Goal: Check status: Check status

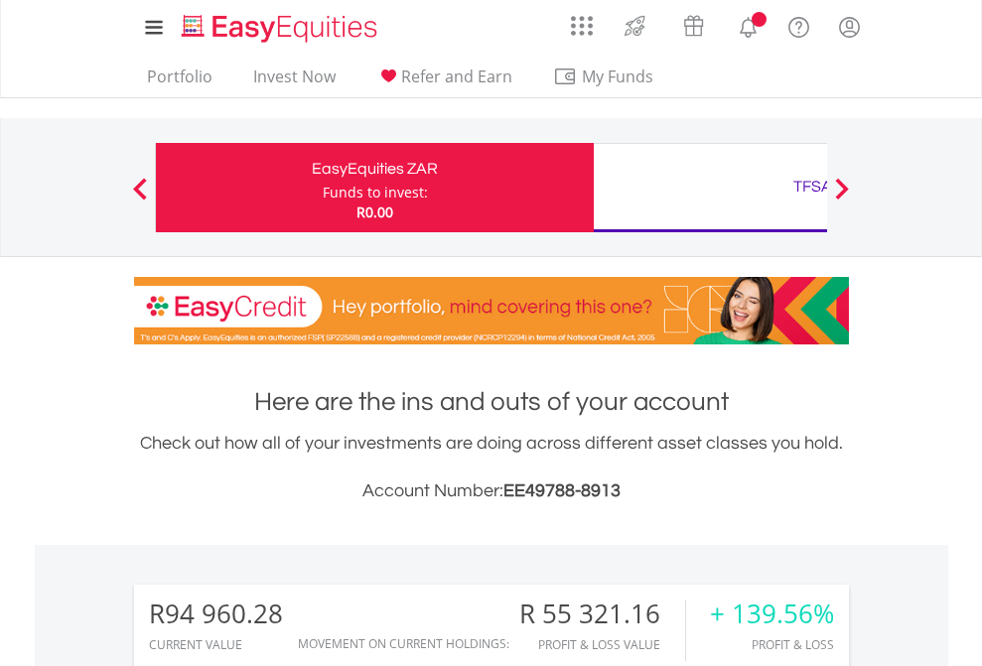
scroll to position [191, 312]
click at [323, 188] on div "Funds to invest:" at bounding box center [375, 193] width 105 height 20
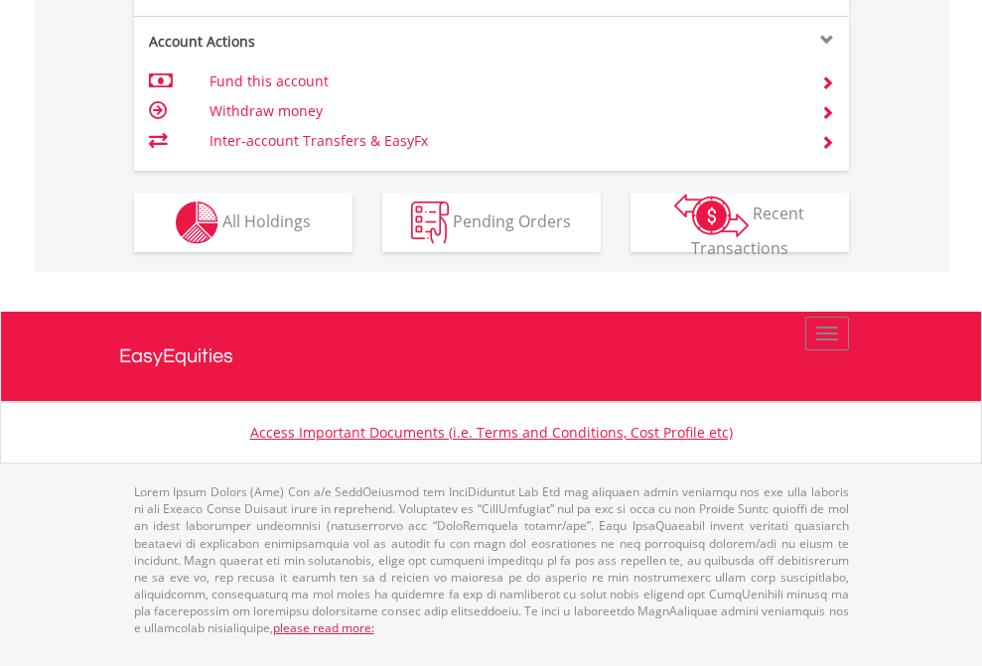
scroll to position [1903, 0]
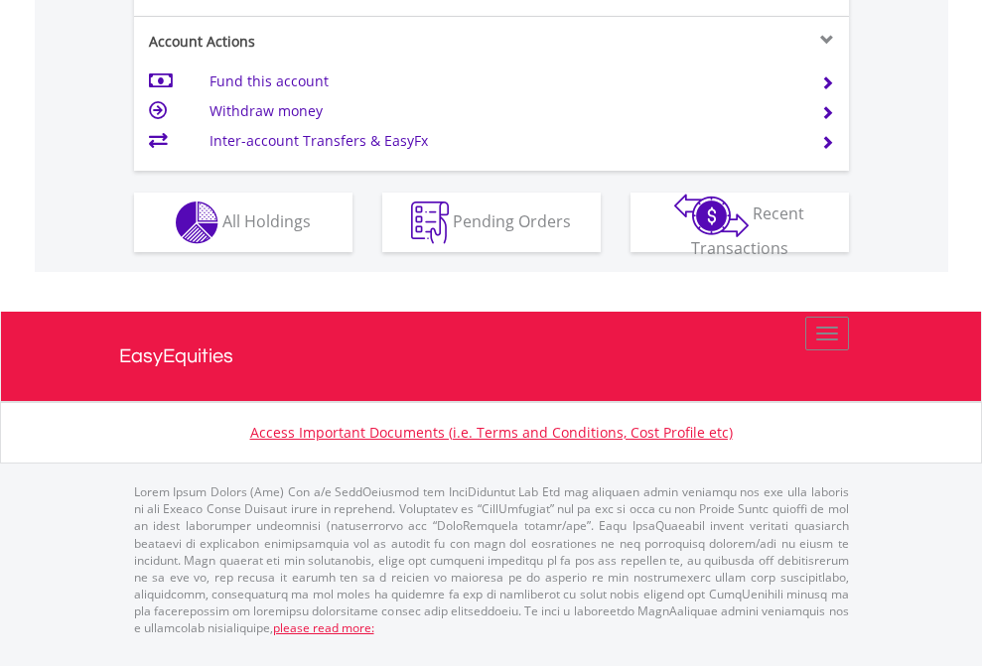
scroll to position [1863, 0]
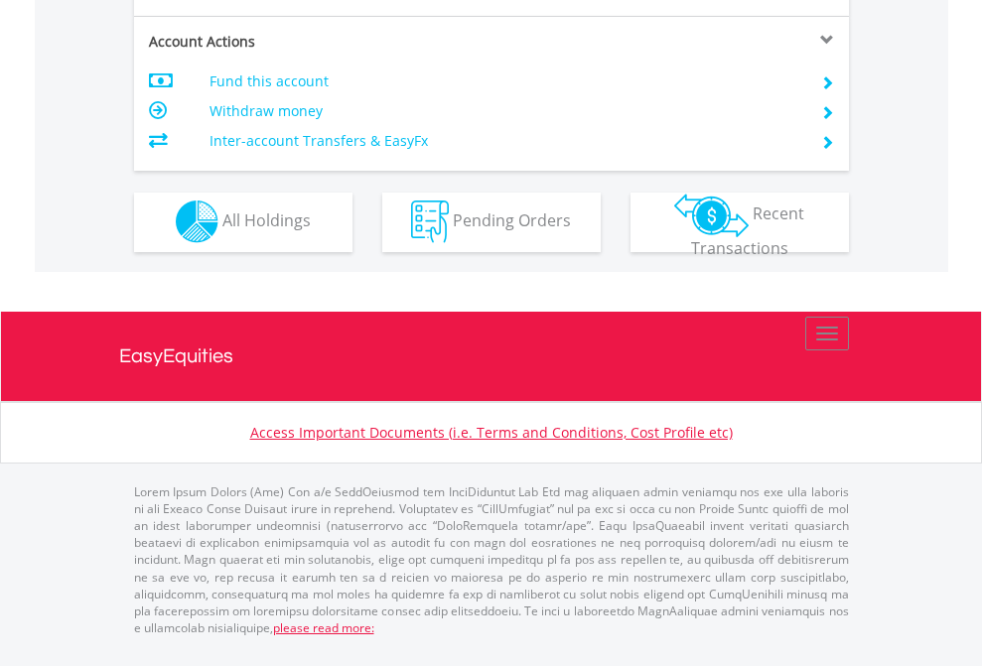
scroll to position [1856, 0]
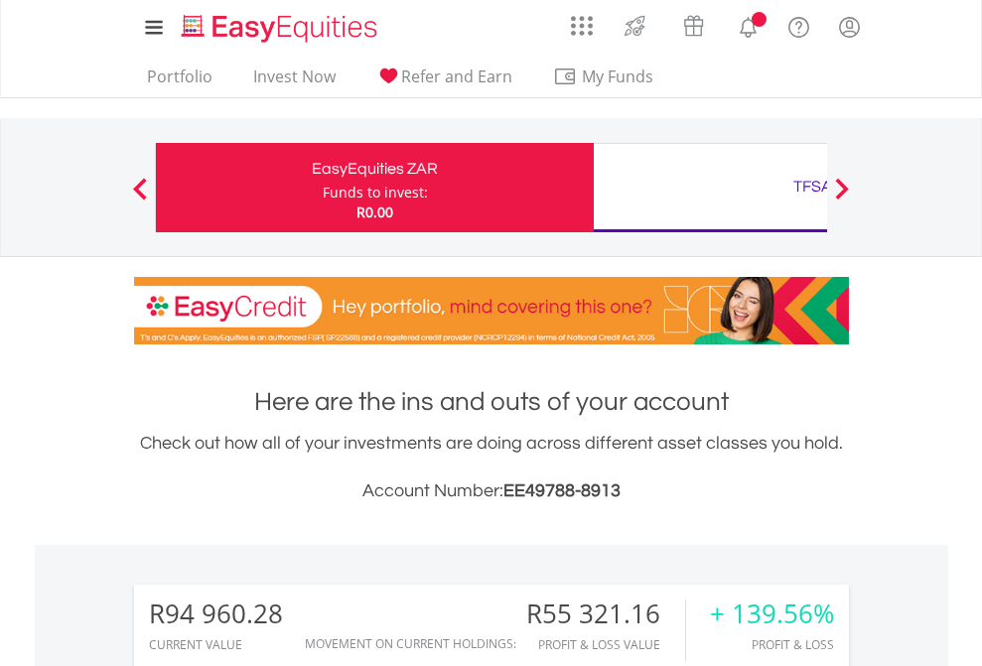
scroll to position [191, 312]
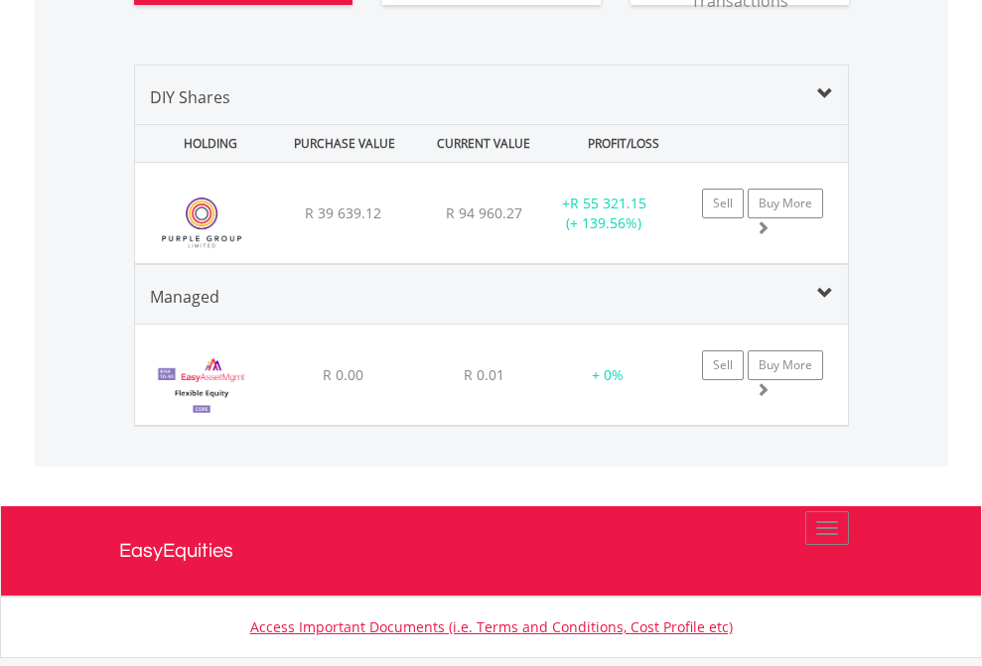
scroll to position [2247, 0]
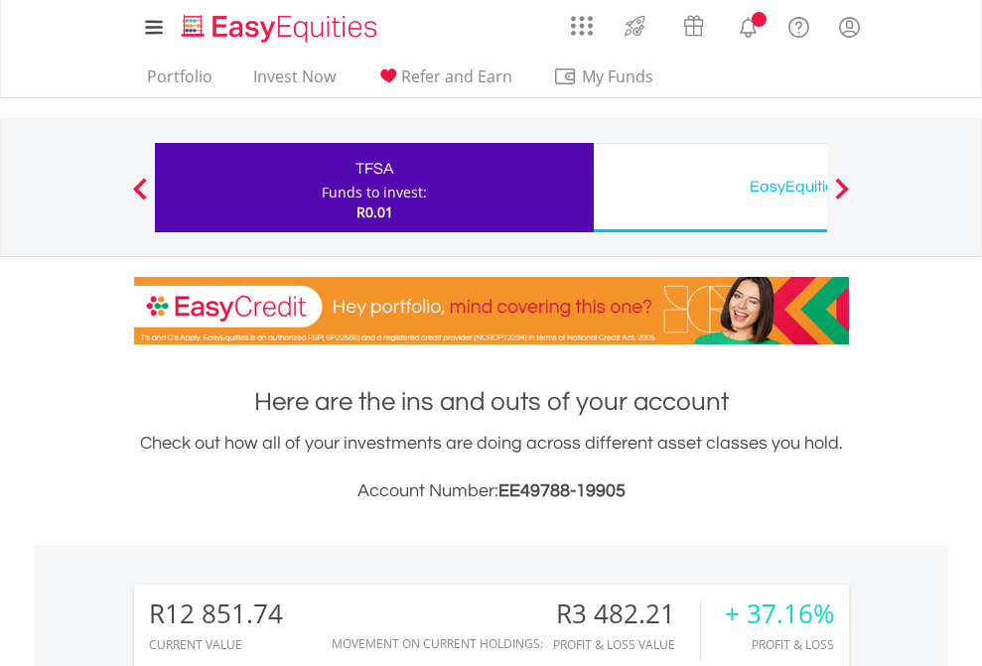
scroll to position [191, 312]
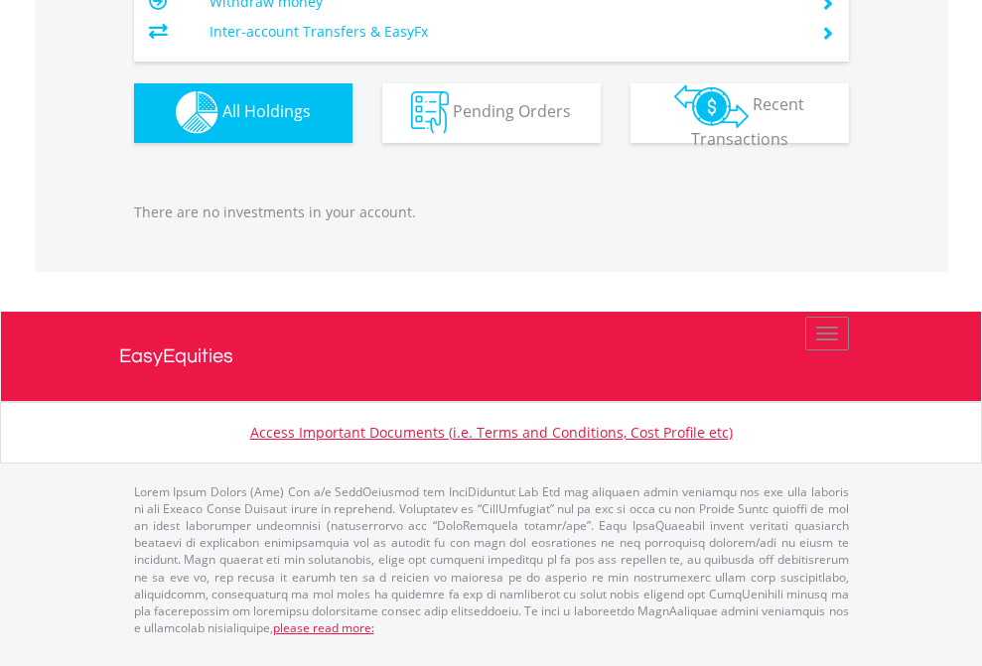
scroll to position [191, 312]
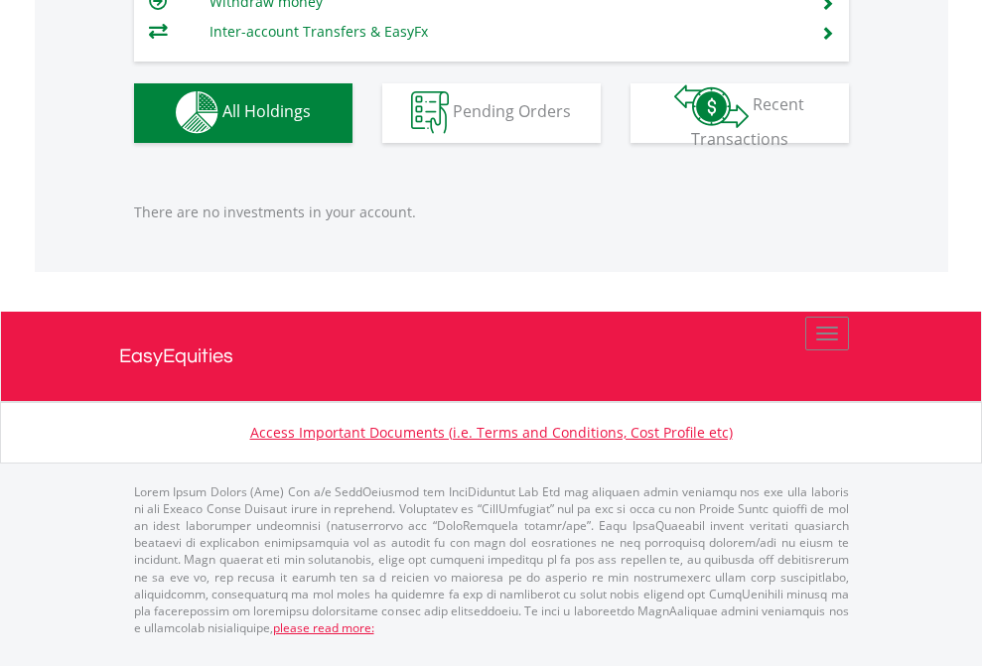
scroll to position [1965, 0]
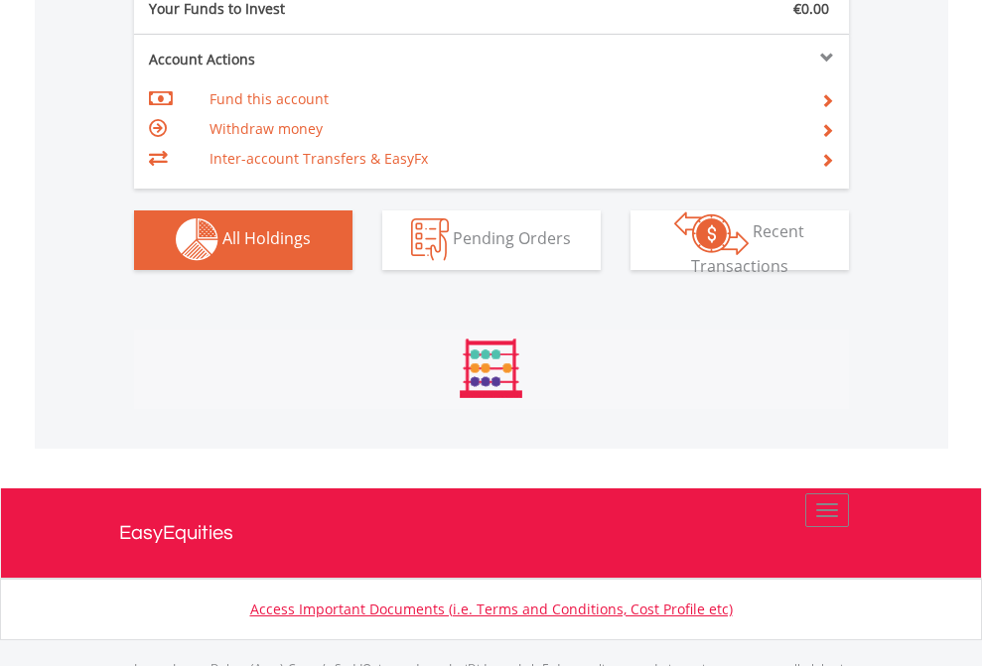
scroll to position [1965, 0]
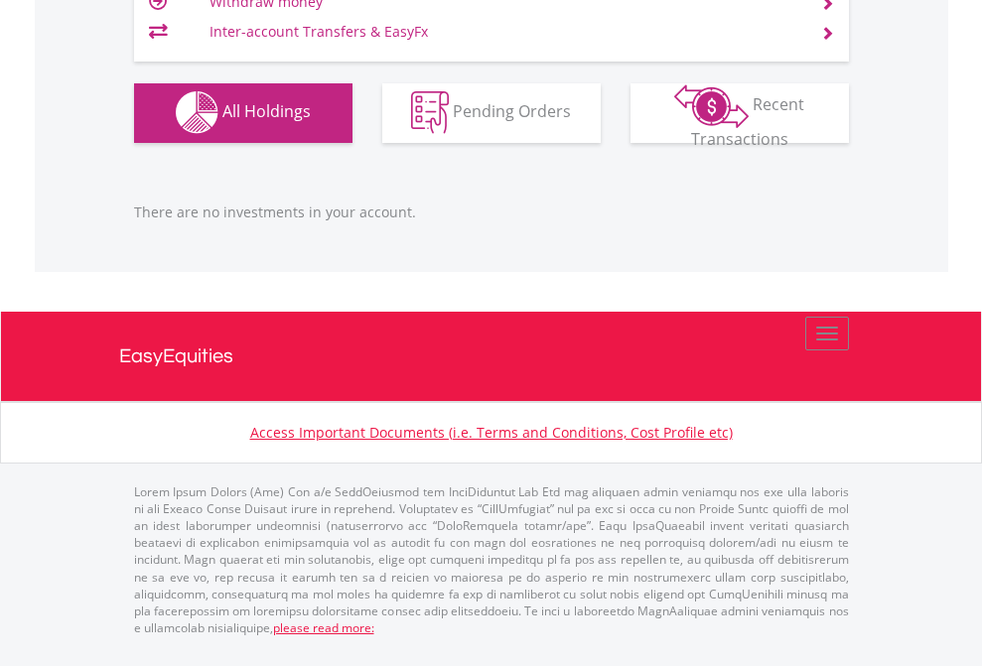
scroll to position [191, 312]
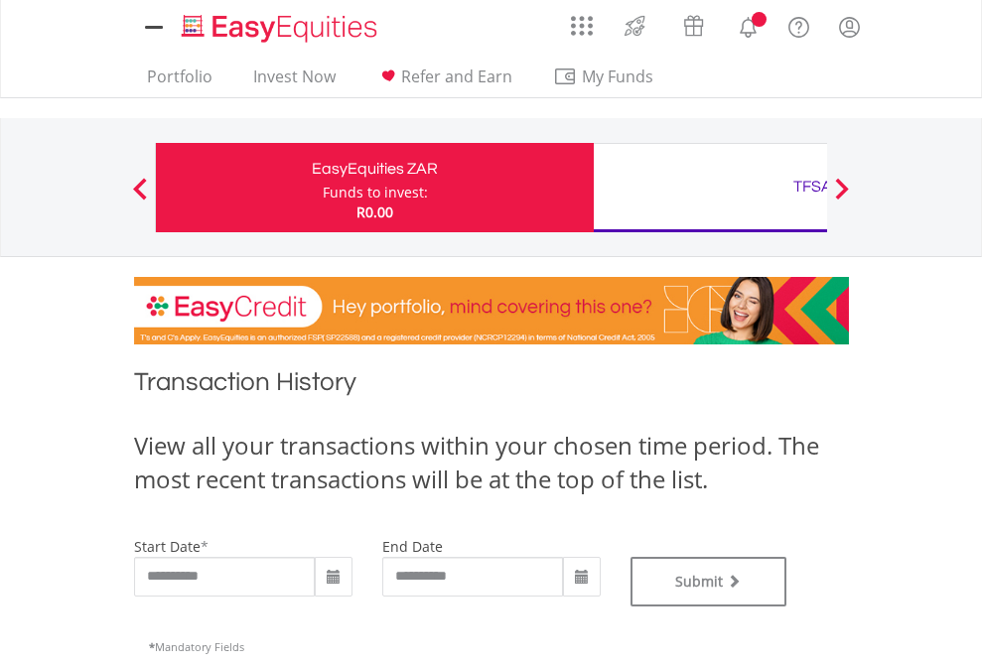
type input "**********"
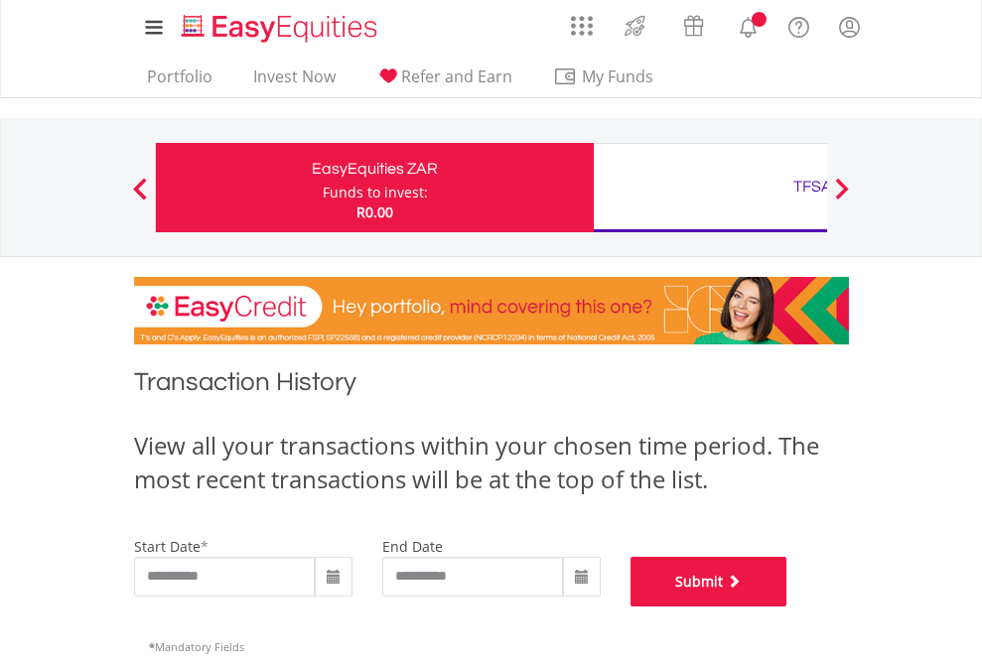
click at [787, 606] on button "Submit" at bounding box center [708, 582] width 157 height 50
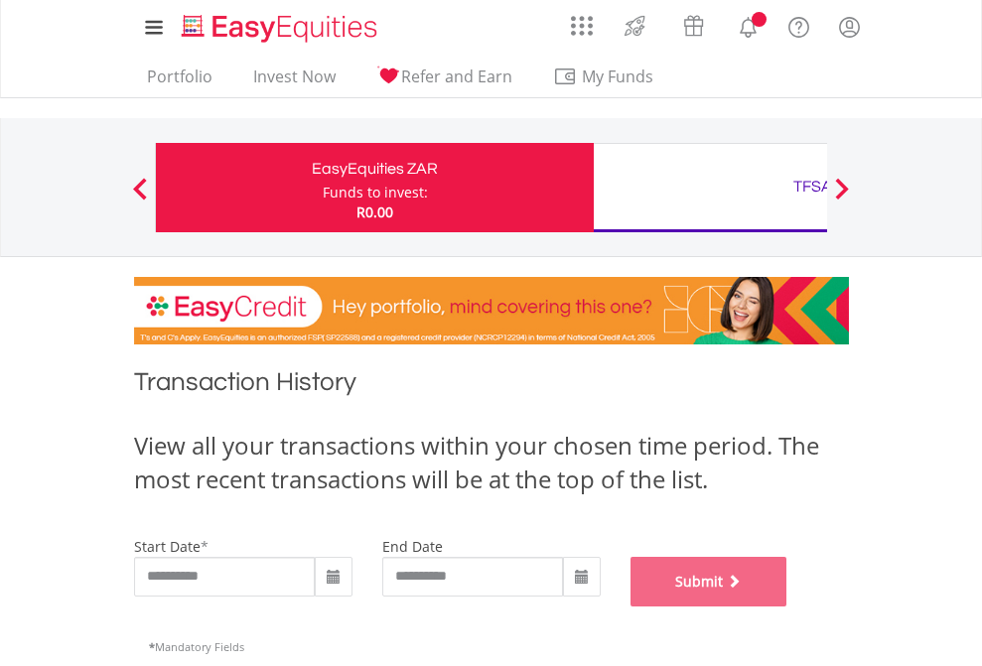
scroll to position [805, 0]
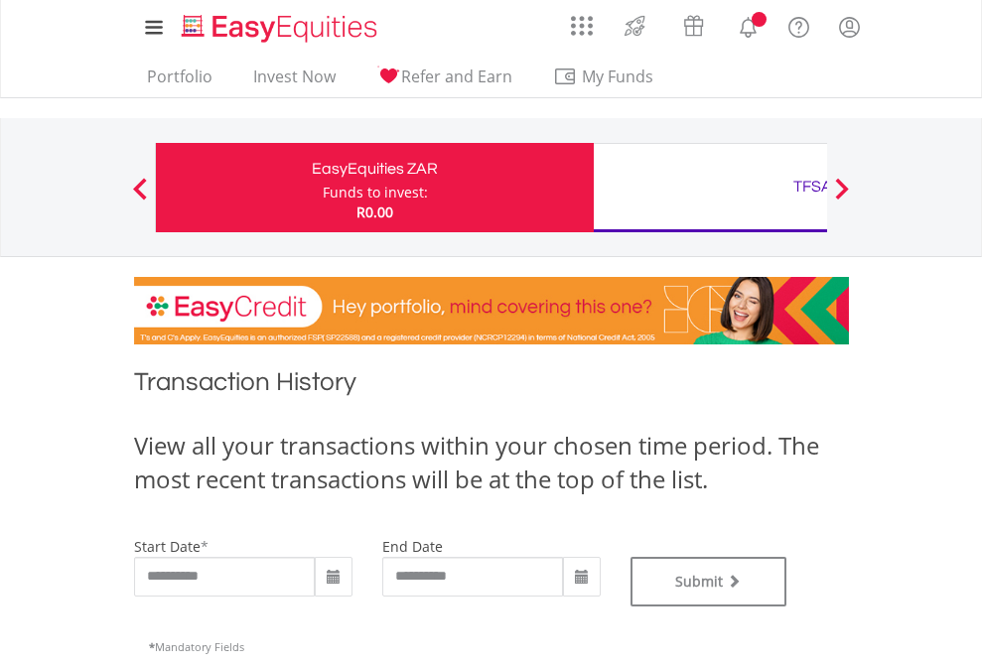
click at [710, 188] on div "TFSA" at bounding box center [812, 187] width 414 height 28
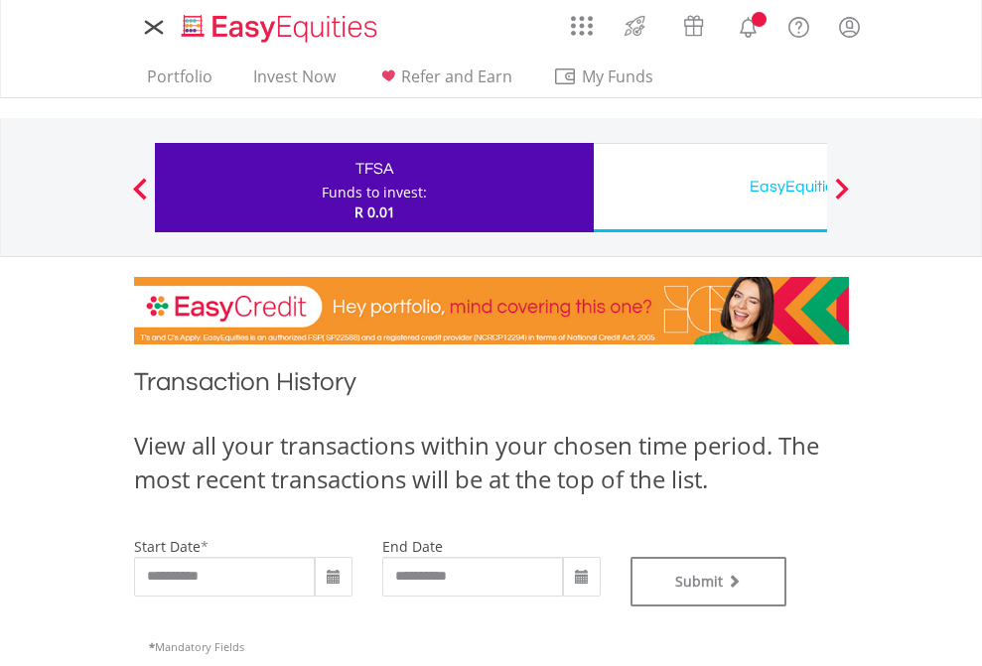
type input "**********"
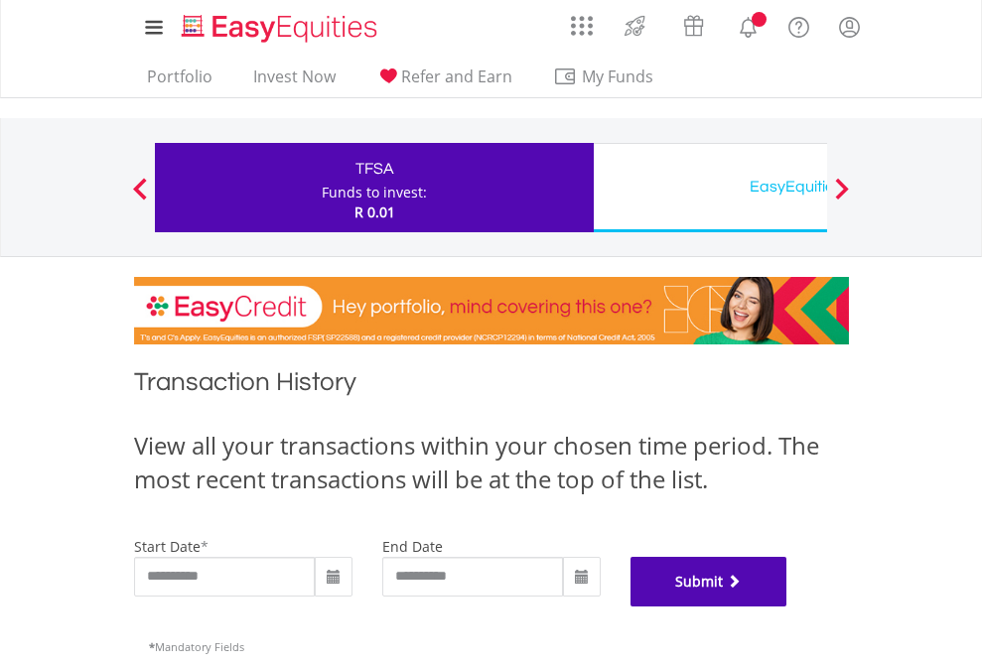
click at [787, 606] on button "Submit" at bounding box center [708, 582] width 157 height 50
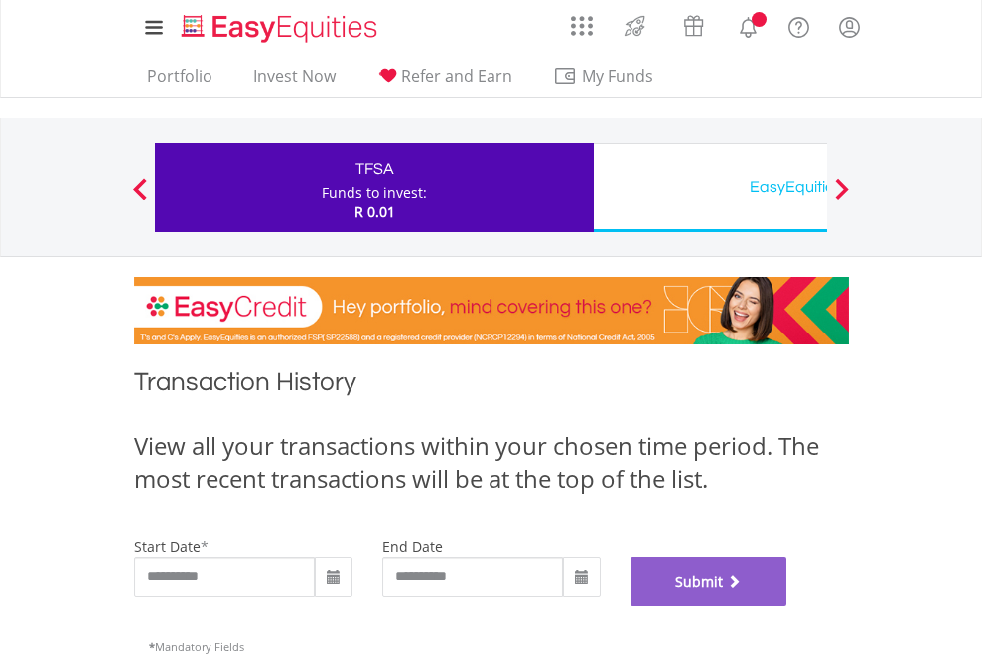
scroll to position [805, 0]
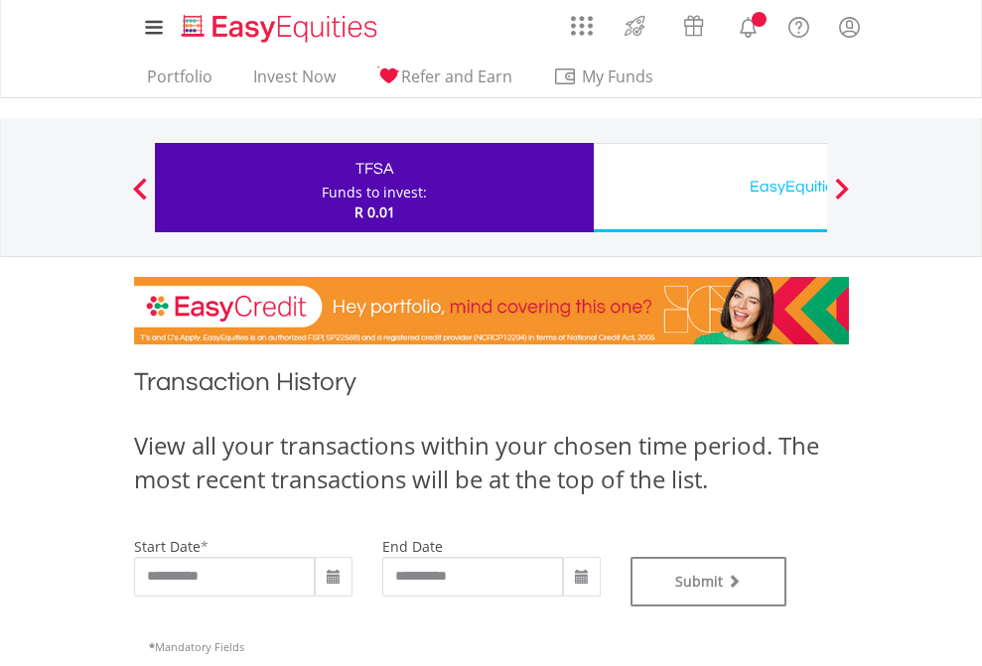
click at [710, 188] on div "EasyEquities USD" at bounding box center [812, 187] width 414 height 28
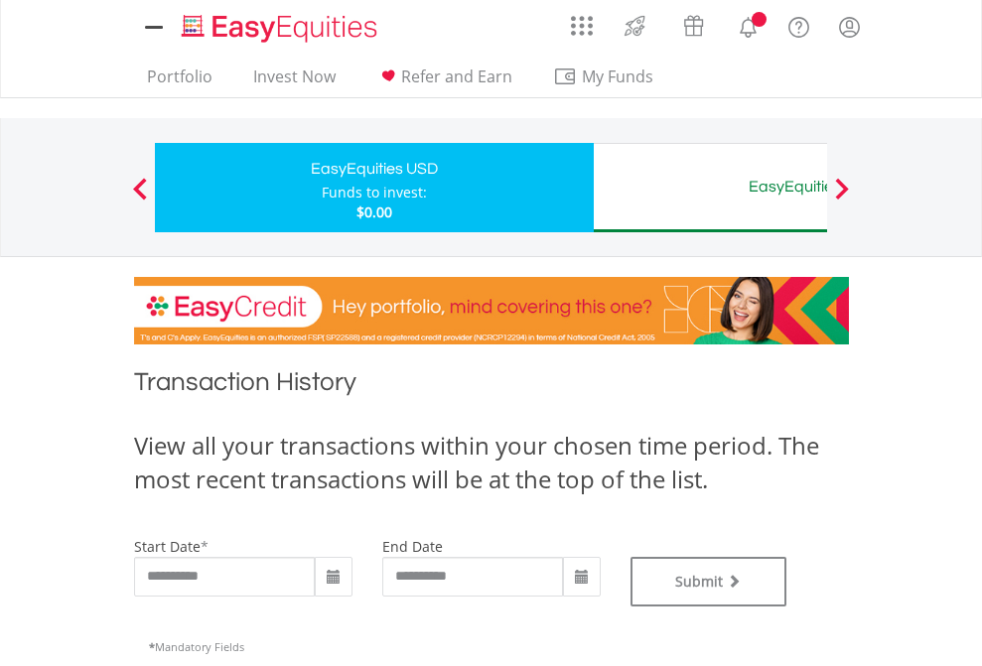
type input "**********"
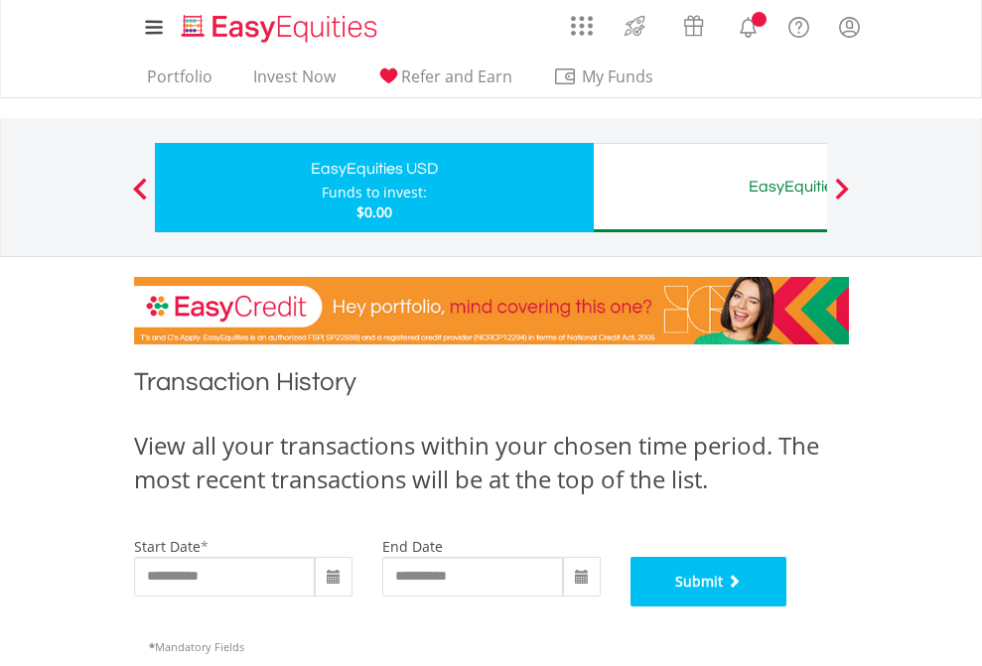
click at [787, 606] on button "Submit" at bounding box center [708, 582] width 157 height 50
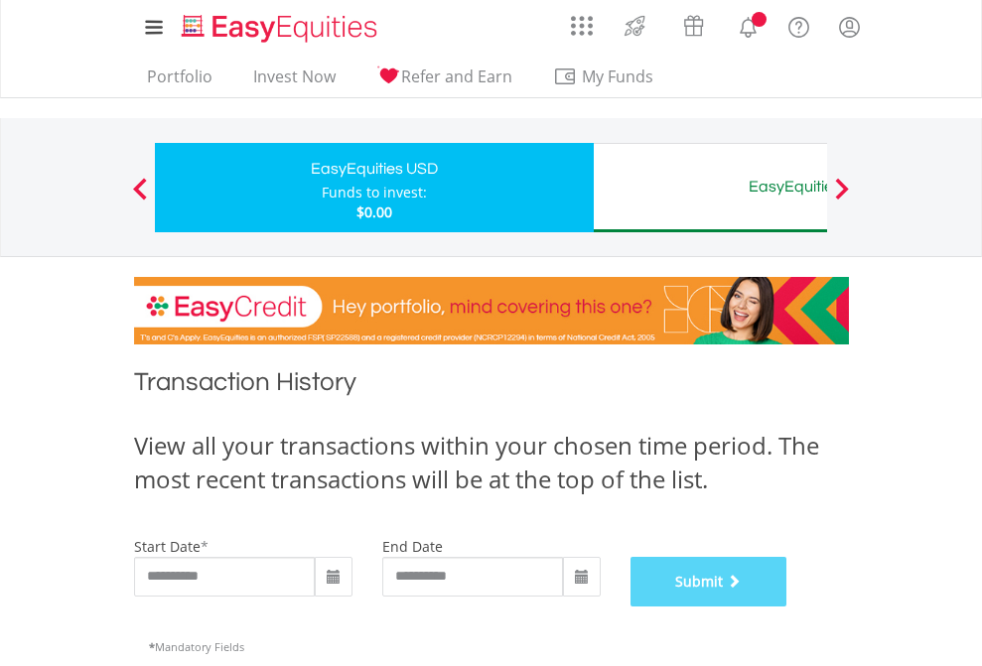
scroll to position [805, 0]
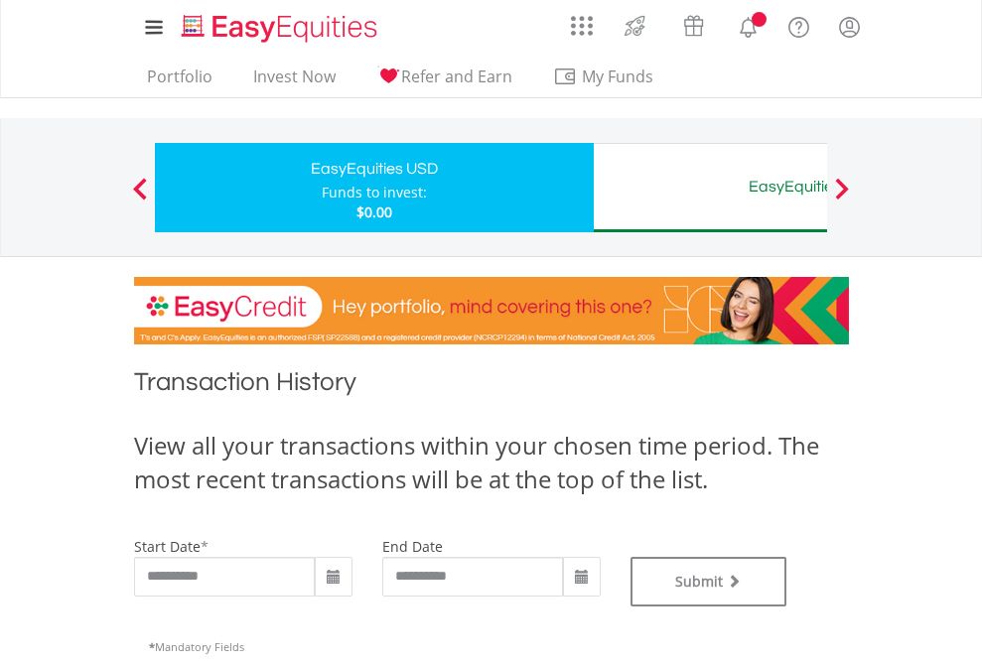
click at [710, 188] on div "EasyEquities AUD" at bounding box center [812, 187] width 414 height 28
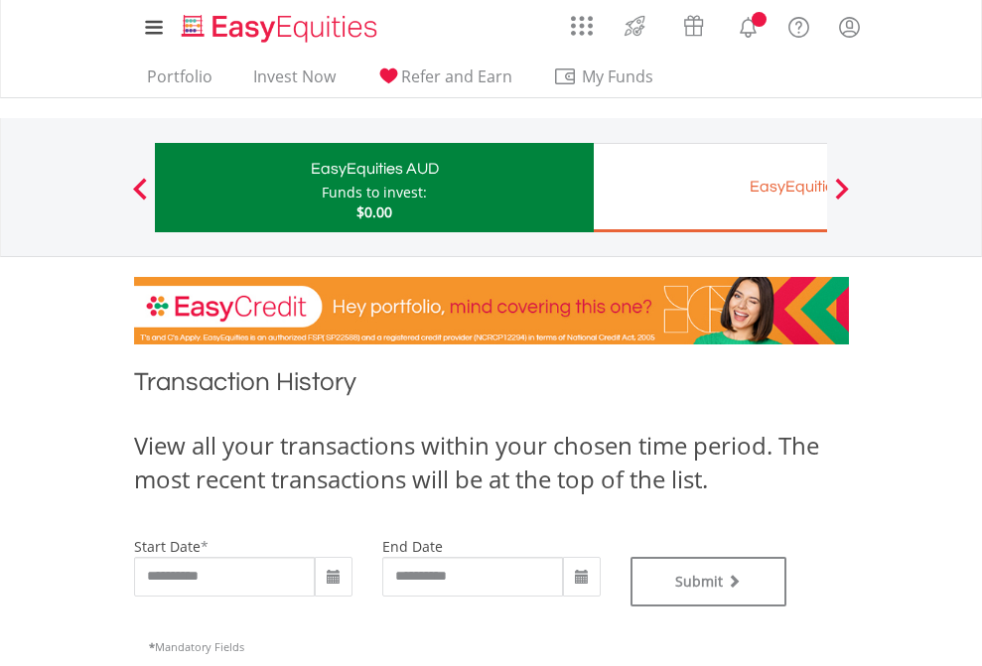
type input "**********"
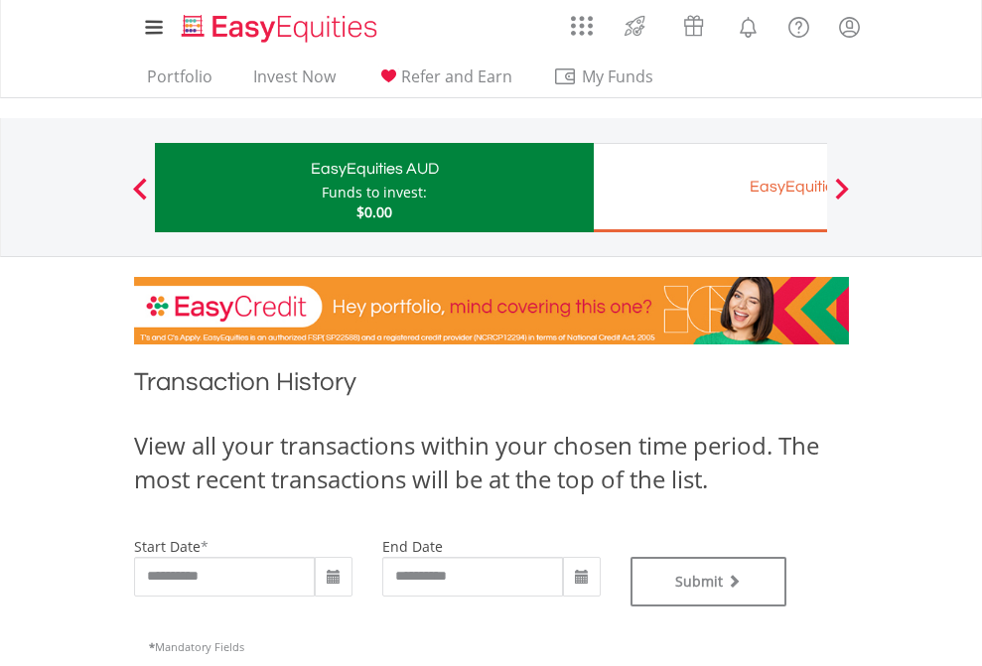
click at [710, 188] on div "EasyEquities EUR" at bounding box center [812, 187] width 414 height 28
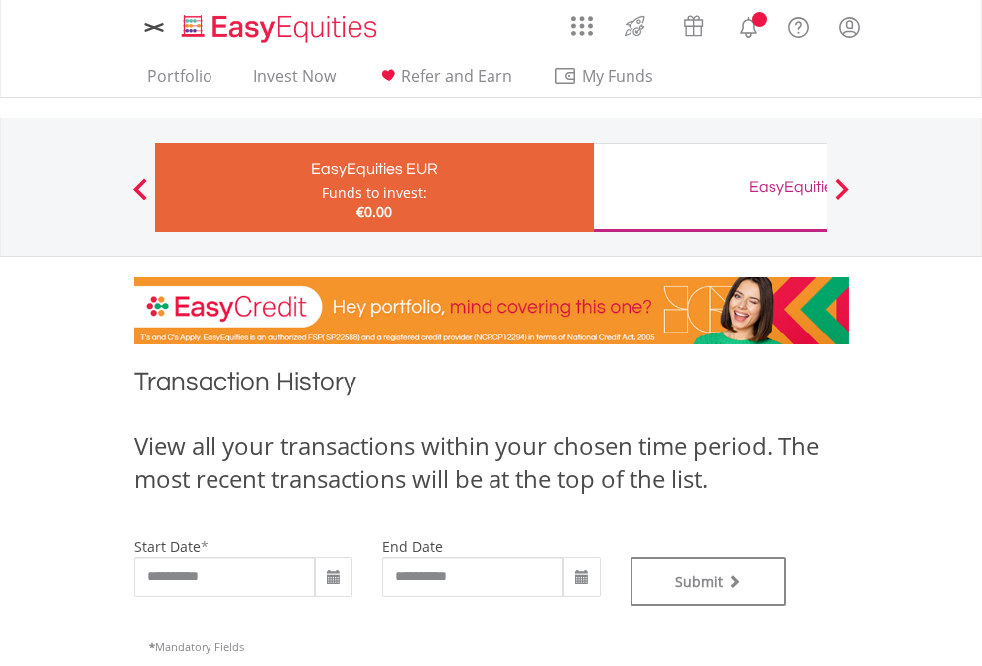
type input "**********"
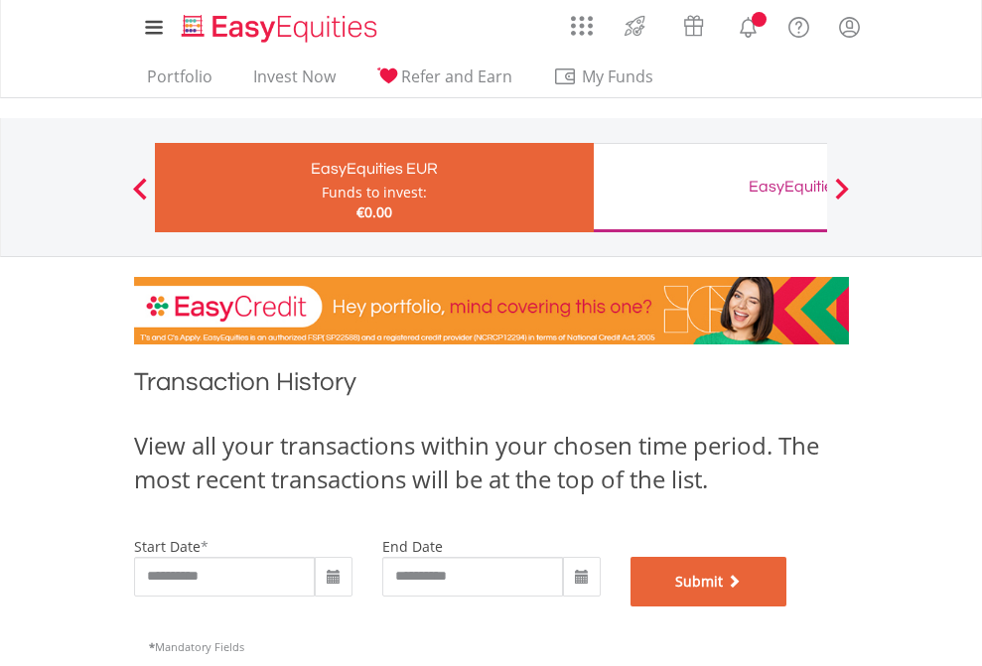
click at [787, 606] on button "Submit" at bounding box center [708, 582] width 157 height 50
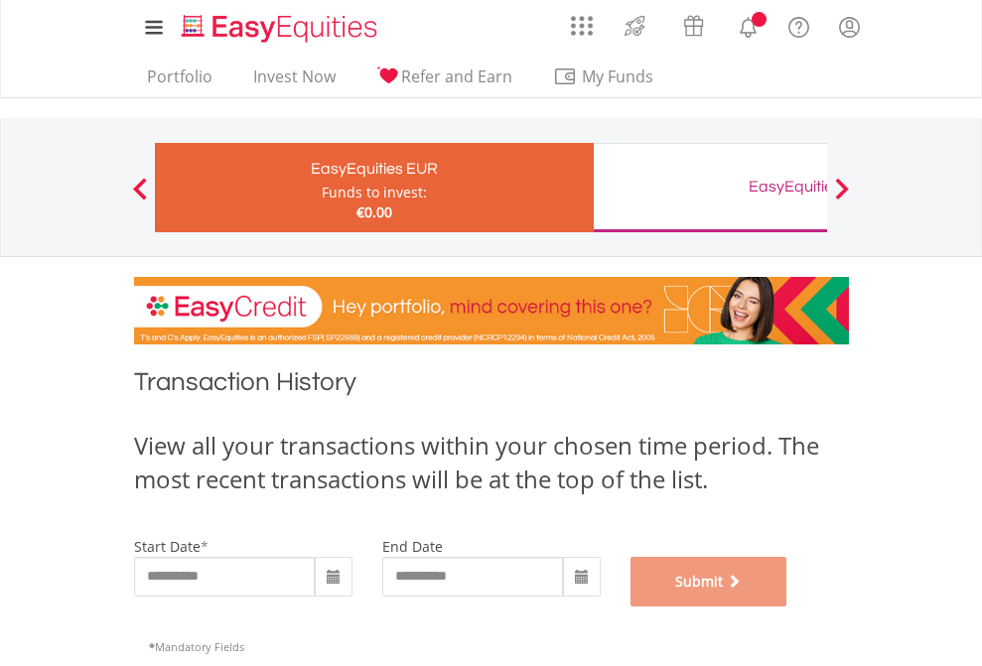
scroll to position [805, 0]
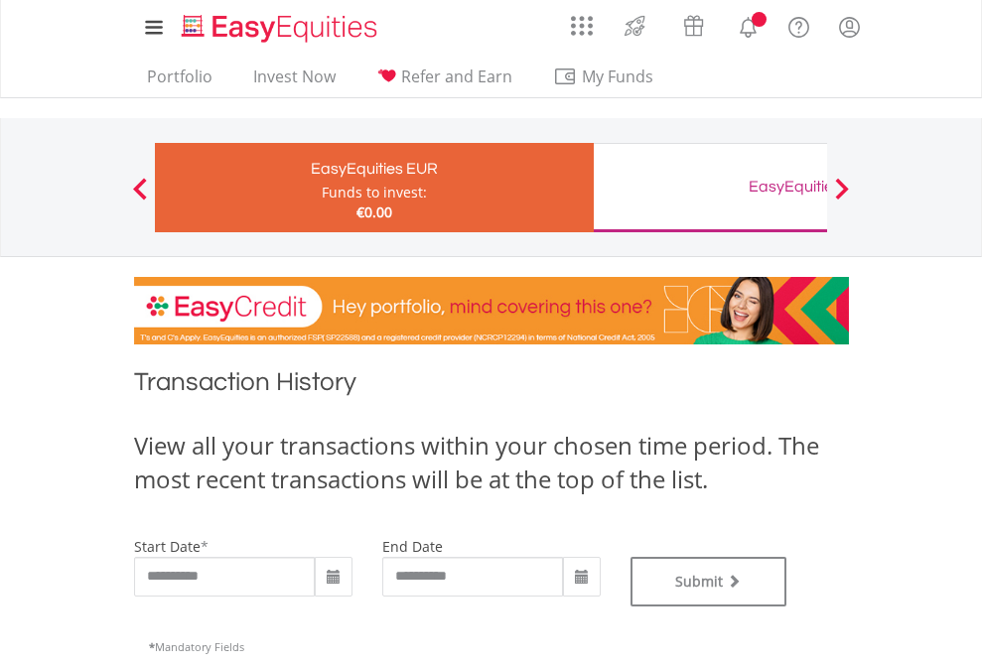
click at [710, 188] on div "EasyEquities GBP" at bounding box center [812, 187] width 414 height 28
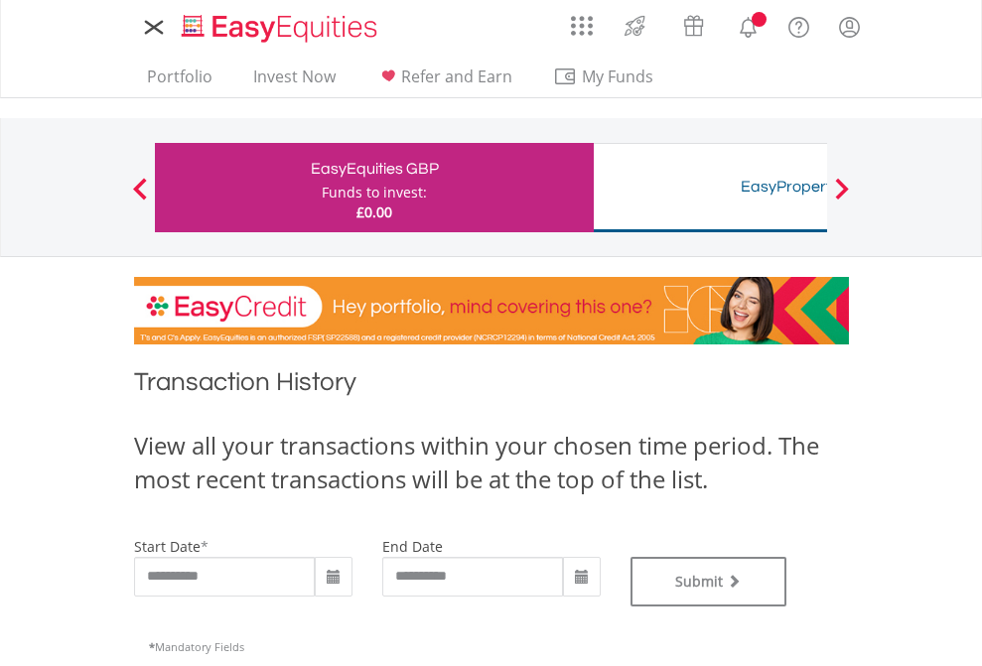
type input "**********"
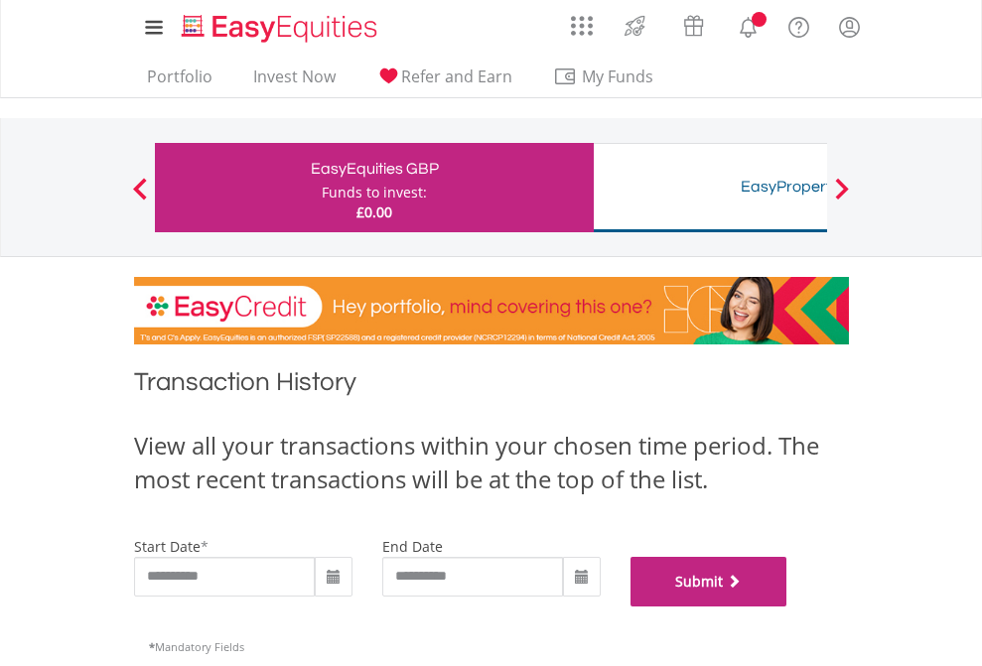
click at [787, 606] on button "Submit" at bounding box center [708, 582] width 157 height 50
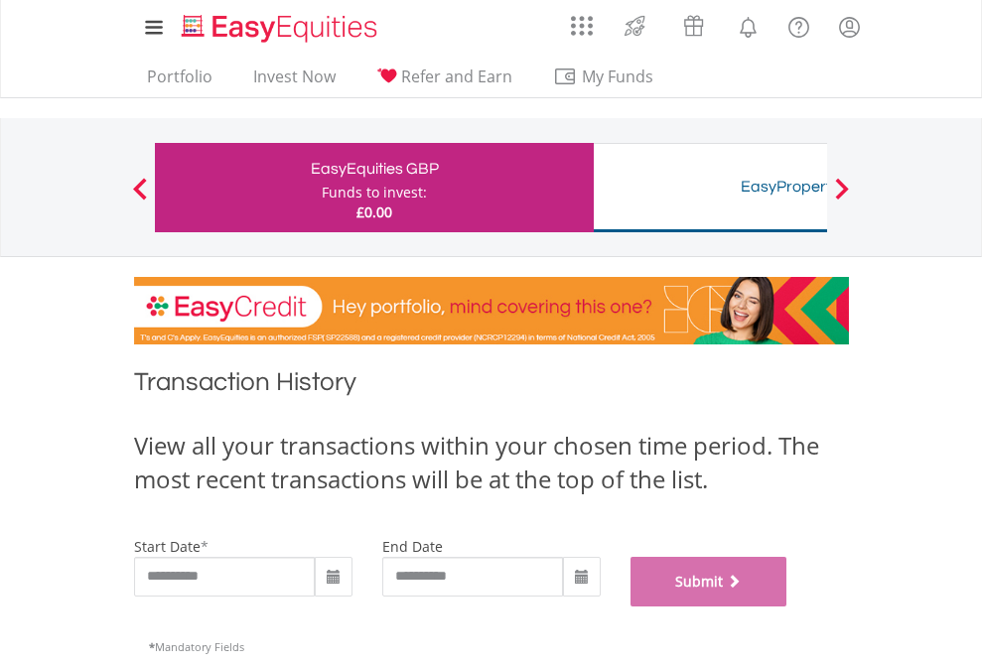
scroll to position [805, 0]
